Goal: Book appointment/travel/reservation

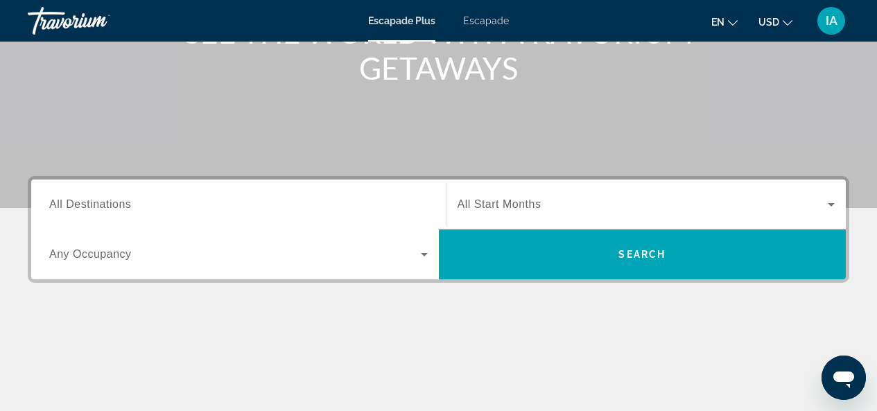
scroll to position [234, 0]
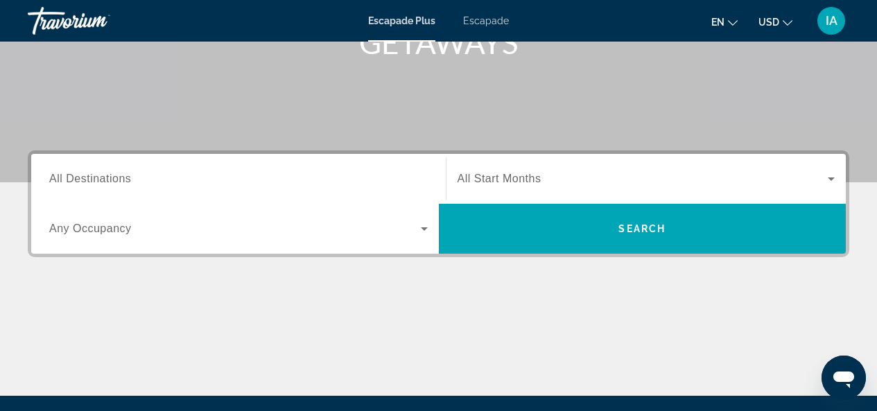
click at [93, 180] on span "All Destinations" at bounding box center [90, 179] width 82 height 12
click at [93, 180] on input "Destination All Destinations" at bounding box center [238, 179] width 378 height 17
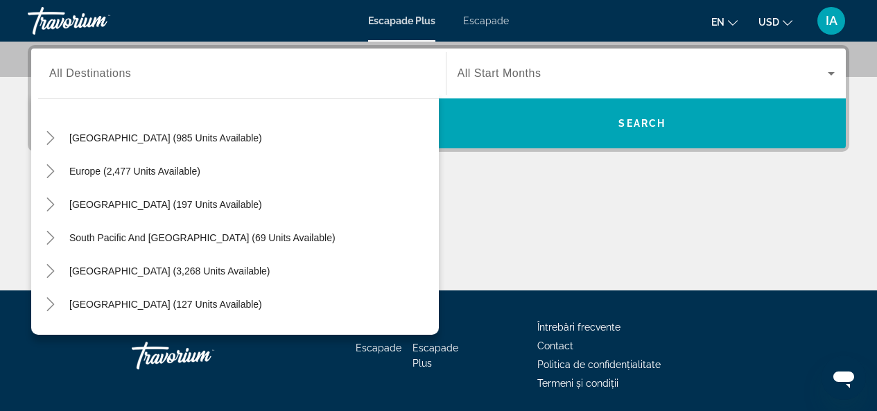
scroll to position [138, 0]
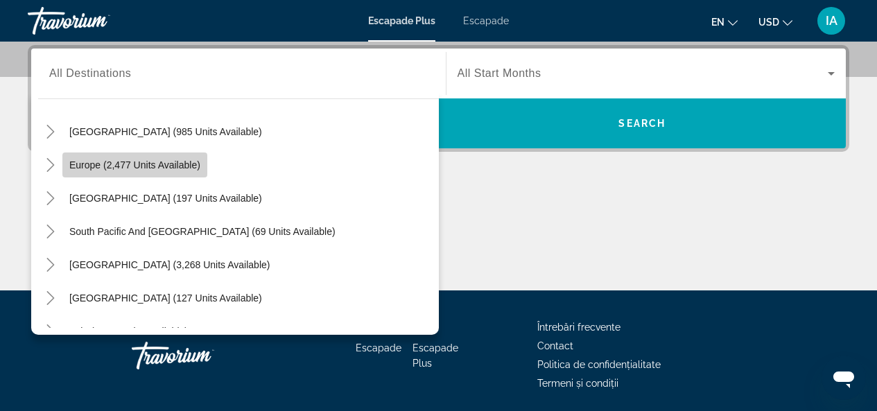
click at [84, 166] on span "Europe (2,477 units available)" at bounding box center [134, 164] width 131 height 11
type input "**********"
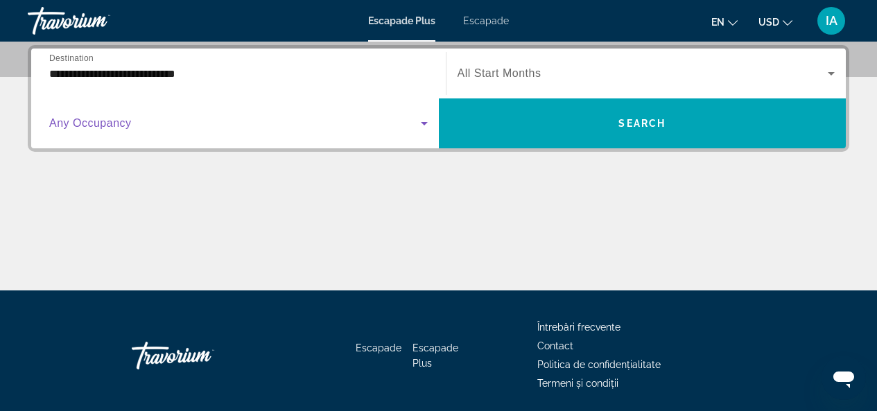
click at [421, 123] on icon "Widget de căutare" at bounding box center [424, 123] width 7 height 3
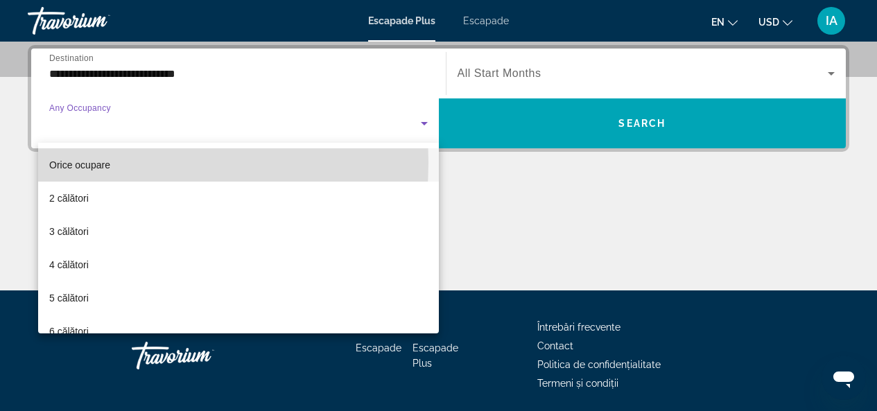
click at [75, 162] on font "Orice ocupare" at bounding box center [79, 164] width 61 height 11
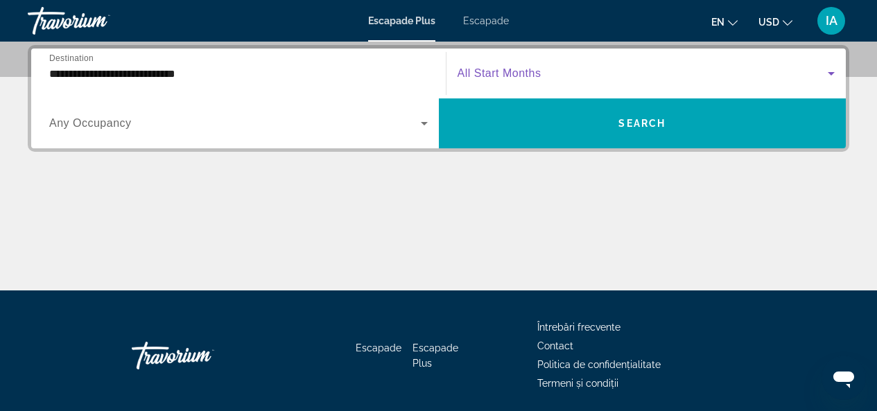
click at [829, 74] on icon "Widget de căutare" at bounding box center [831, 73] width 17 height 17
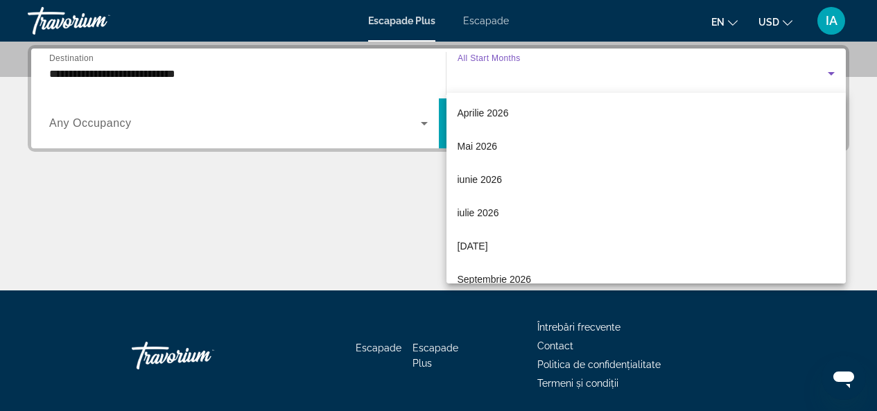
scroll to position [272, 0]
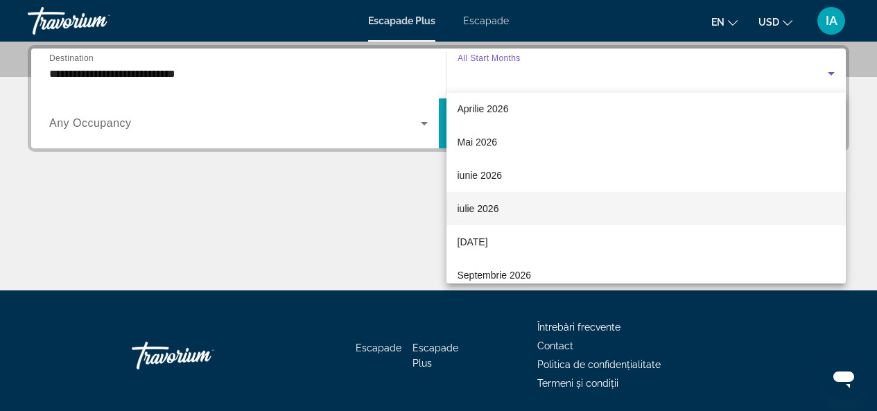
click at [460, 209] on font "iulie 2026" at bounding box center [478, 208] width 42 height 11
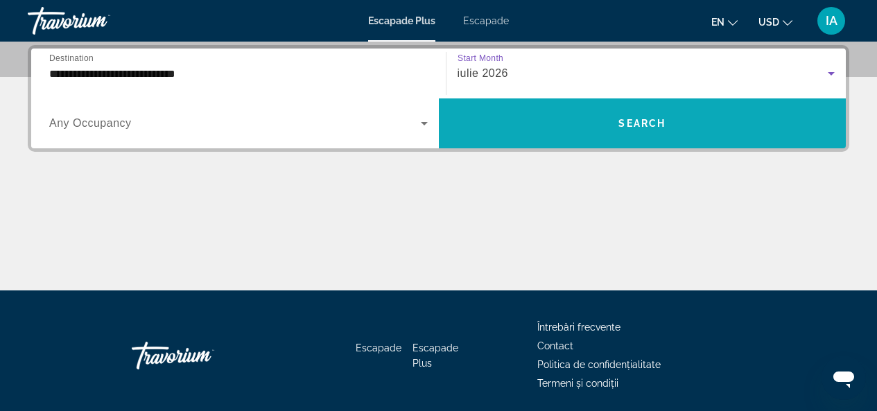
click at [623, 119] on span "Search" at bounding box center [641, 123] width 47 height 11
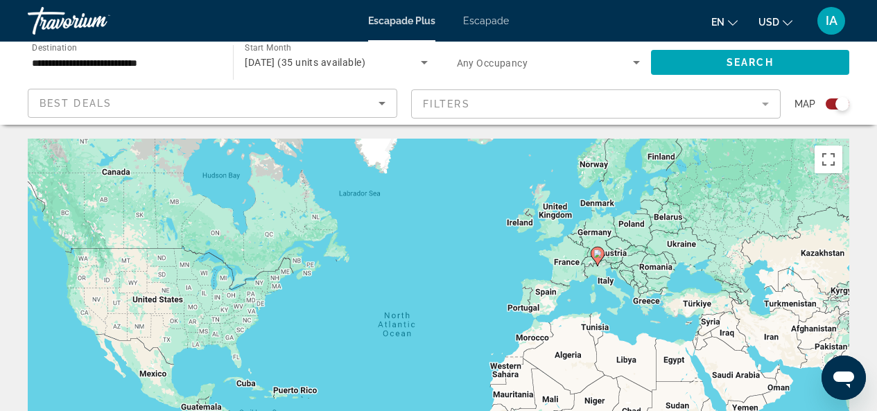
click at [766, 101] on mat-form-field "Filters" at bounding box center [595, 103] width 369 height 29
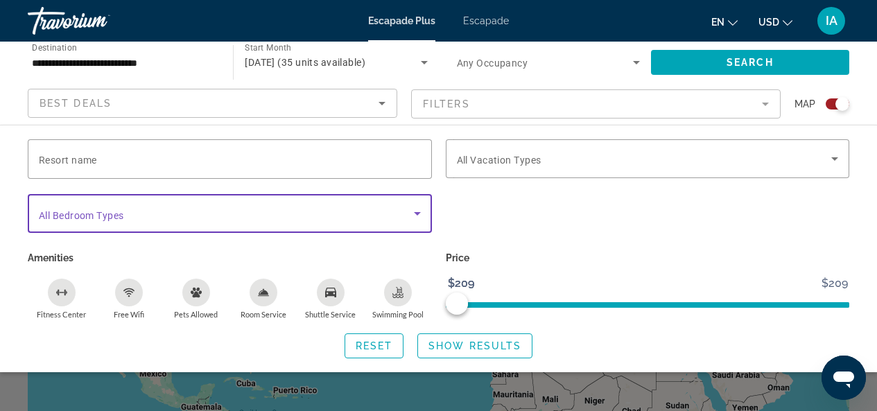
click at [416, 214] on icon "Search widget" at bounding box center [417, 213] width 17 height 17
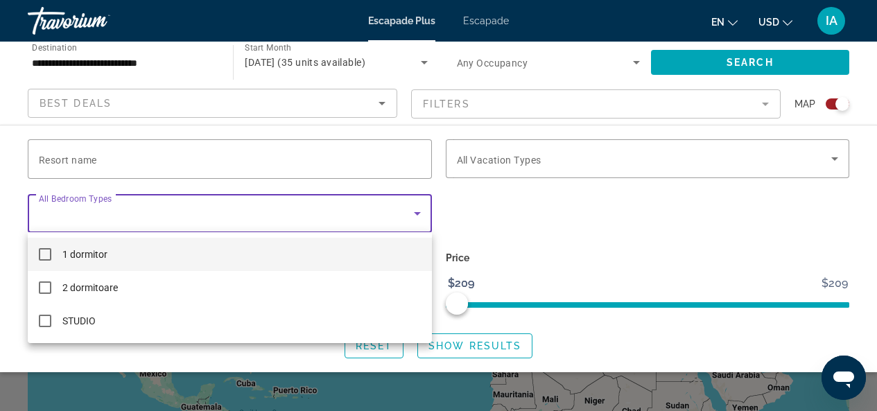
click at [575, 219] on div at bounding box center [438, 205] width 877 height 411
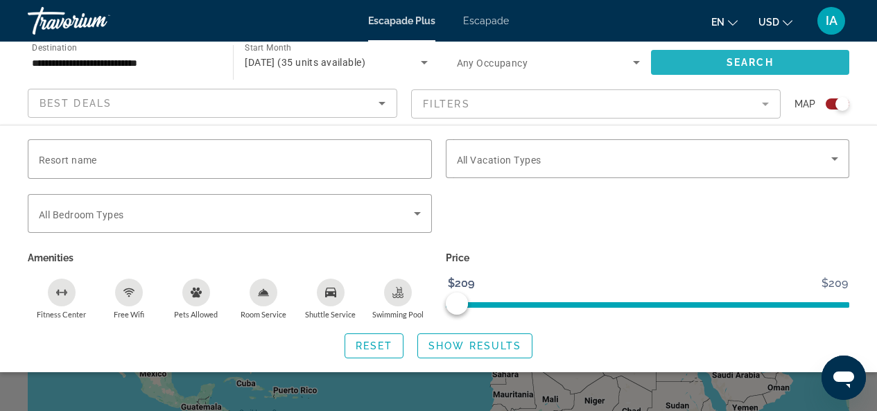
click at [750, 59] on span "Search" at bounding box center [749, 62] width 47 height 11
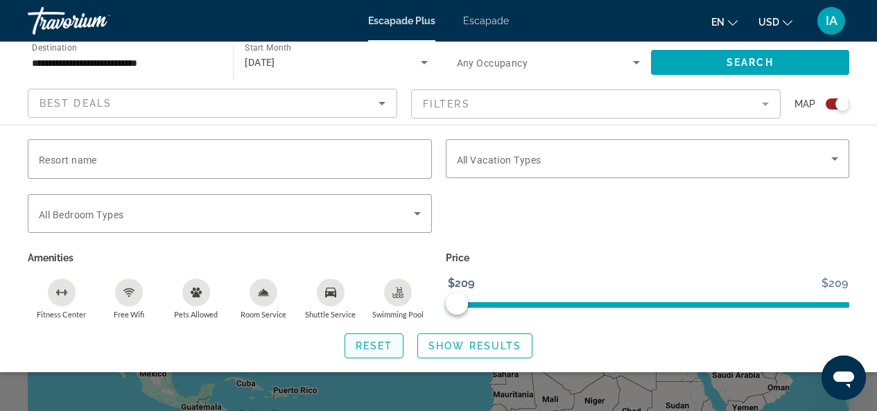
click at [349, 349] on span "Search widget" at bounding box center [374, 345] width 58 height 33
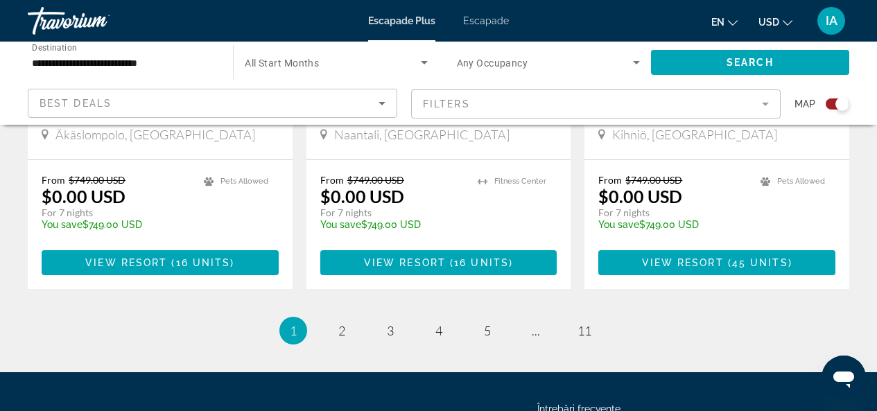
scroll to position [2323, 0]
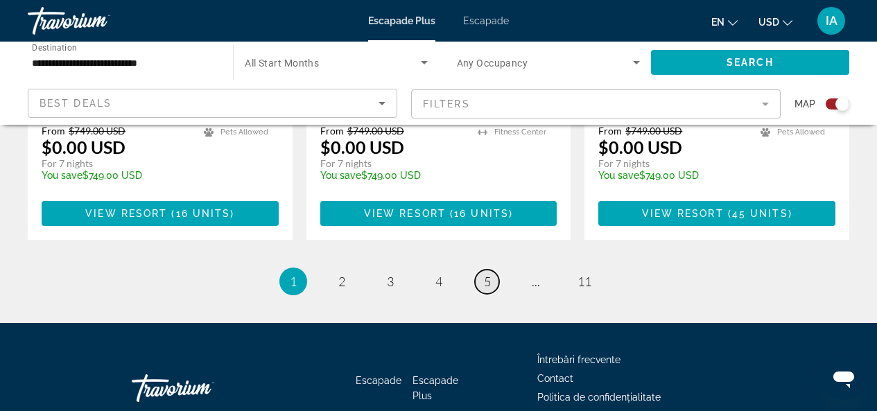
click at [484, 274] on span "5" at bounding box center [487, 281] width 7 height 15
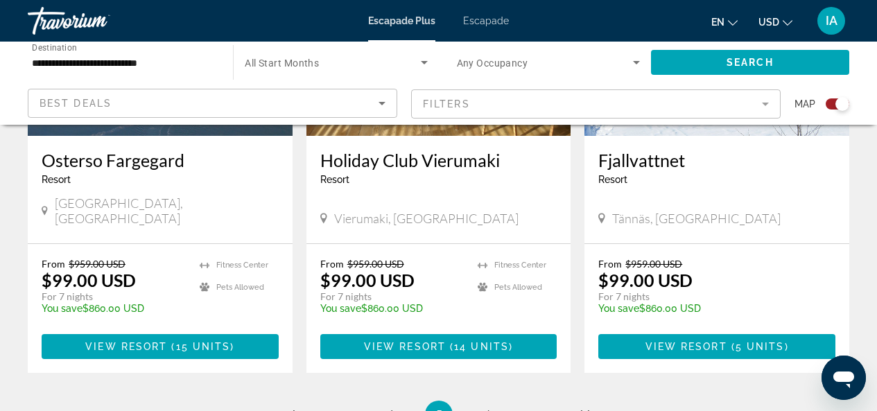
scroll to position [2218, 0]
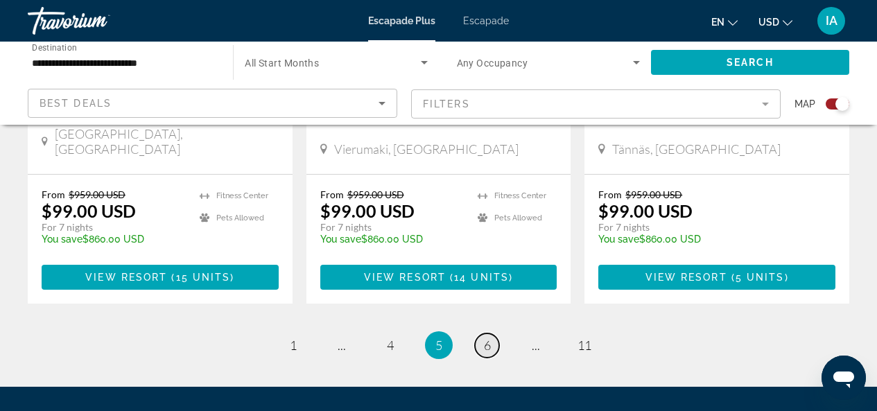
click at [486, 338] on span "6" at bounding box center [487, 345] width 7 height 15
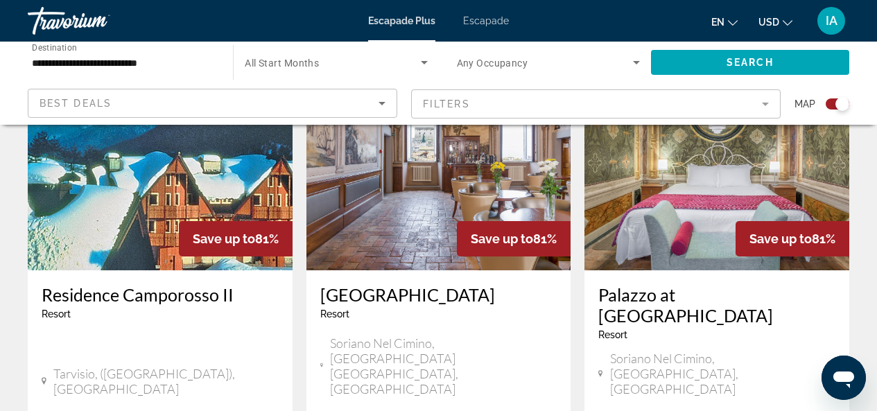
scroll to position [1663, 0]
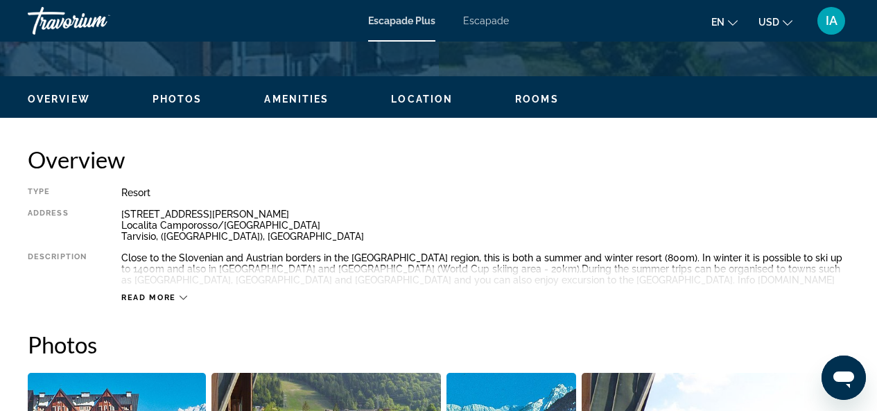
scroll to position [693, 0]
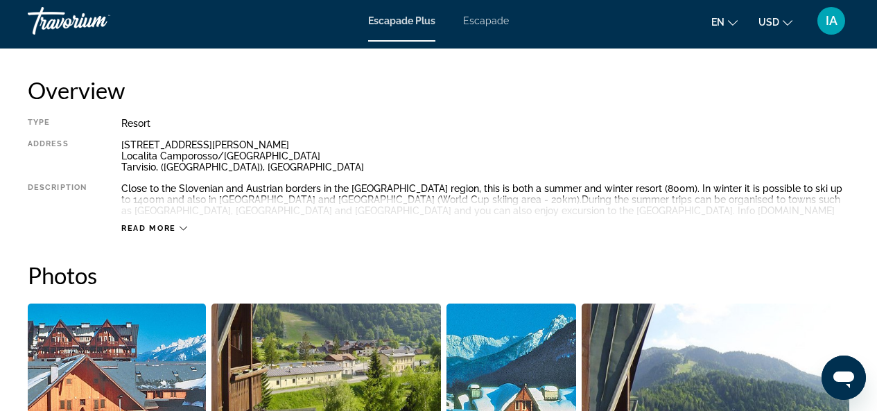
click at [182, 225] on icon "Conținut principal" at bounding box center [184, 229] width 8 height 8
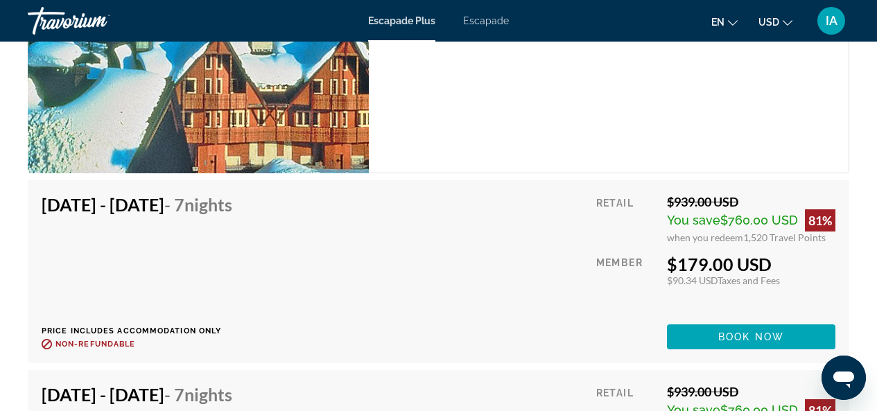
scroll to position [2896, 0]
